Goal: Task Accomplishment & Management: Complete application form

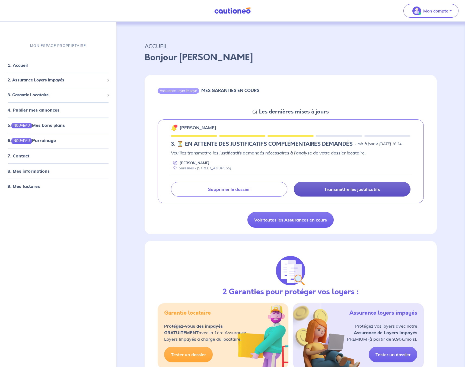
click at [331, 192] on p "Transmettre les justificatifs" at bounding box center [352, 188] width 56 height 5
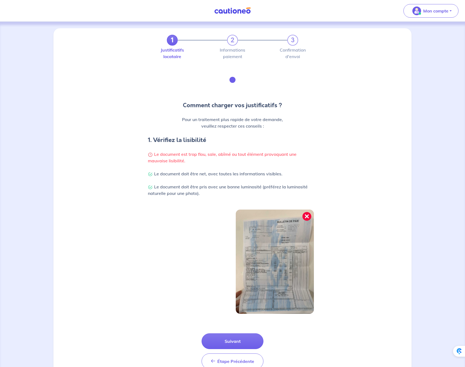
scroll to position [22, 0]
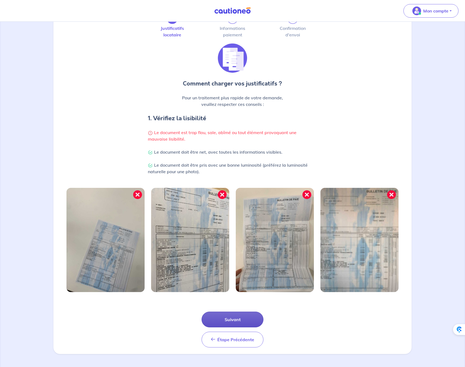
click at [232, 320] on button "Suivant" at bounding box center [233, 319] width 62 height 16
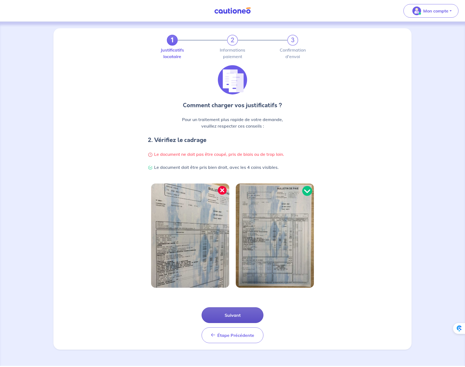
click at [232, 320] on button "Suivant" at bounding box center [233, 315] width 62 height 16
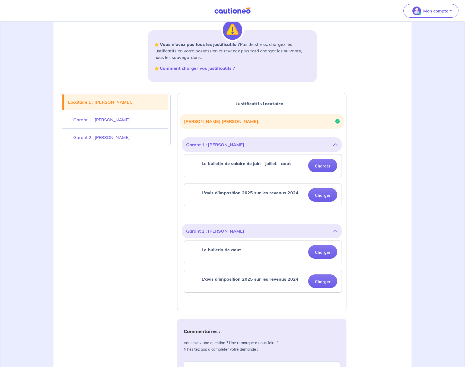
scroll to position [86, 0]
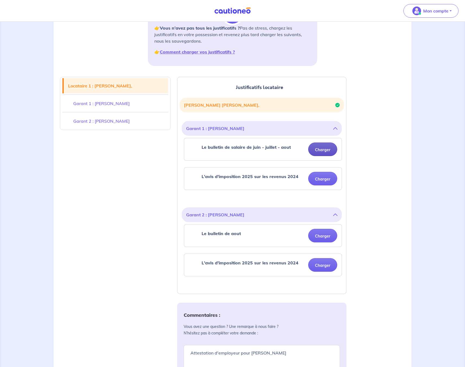
click at [326, 150] on button "Charger" at bounding box center [322, 149] width 29 height 14
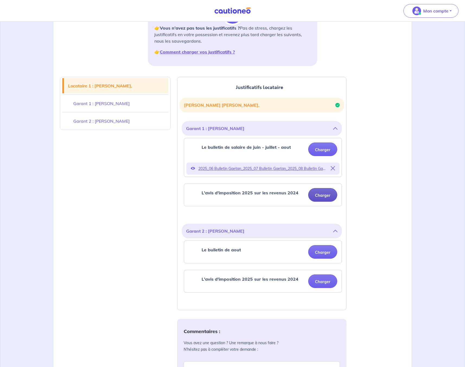
click at [321, 196] on button "Charger" at bounding box center [322, 195] width 29 height 14
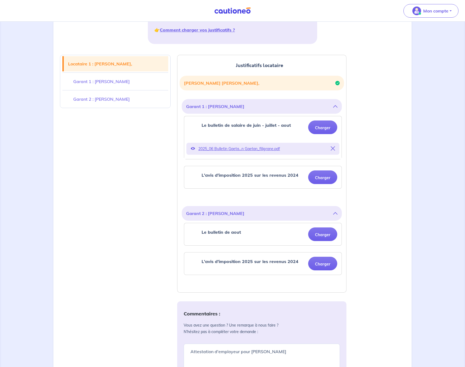
scroll to position [118, 0]
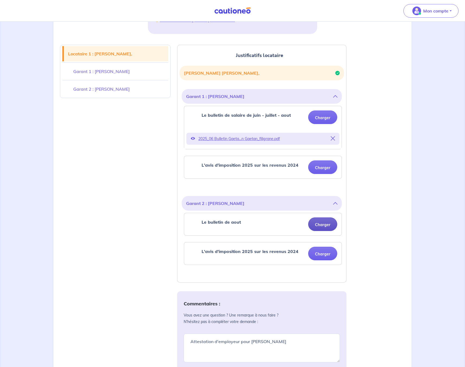
click at [324, 224] on button "Charger" at bounding box center [322, 224] width 29 height 14
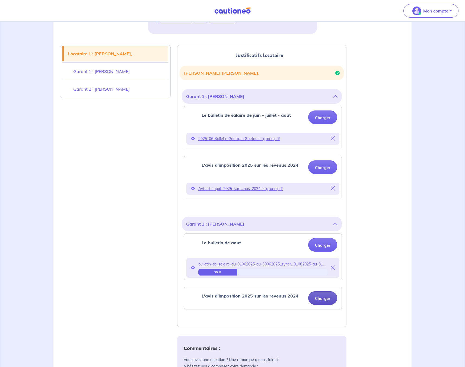
click at [330, 299] on button "Charger" at bounding box center [322, 298] width 29 height 14
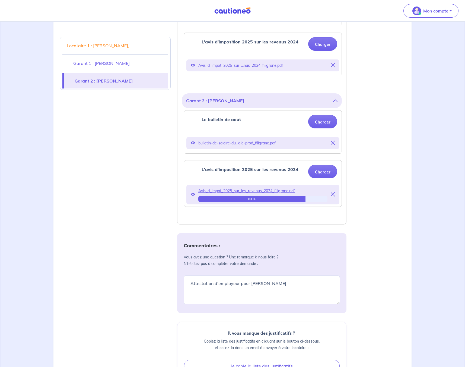
scroll to position [309, 0]
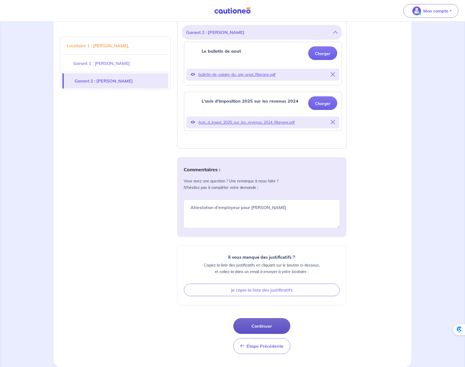
click at [272, 322] on button "Continuer" at bounding box center [261, 326] width 57 height 16
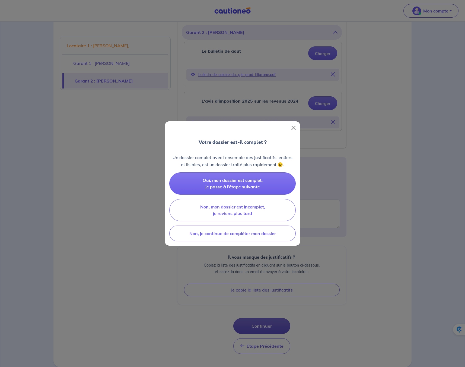
scroll to position [293, 0]
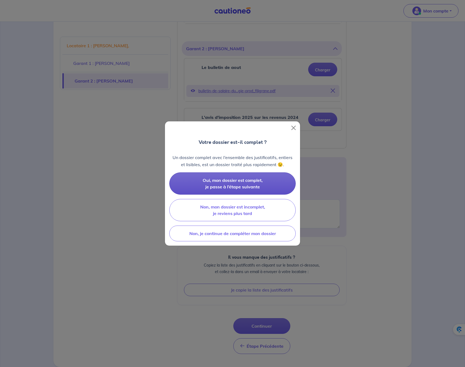
click at [242, 183] on button "Oui, mon dossier est complet, je passe à l’étape suivante" at bounding box center [232, 183] width 126 height 22
